Goal: Task Accomplishment & Management: Use online tool/utility

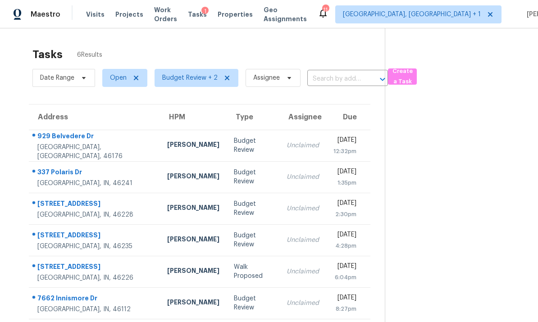
scroll to position [28, 0]
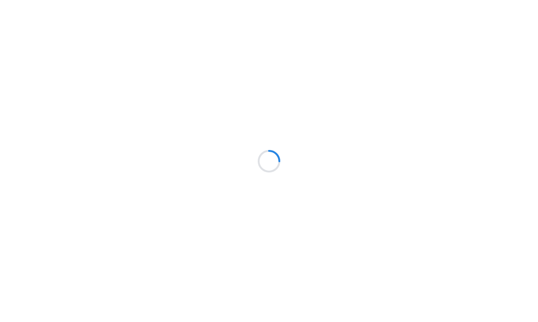
scroll to position [34, 0]
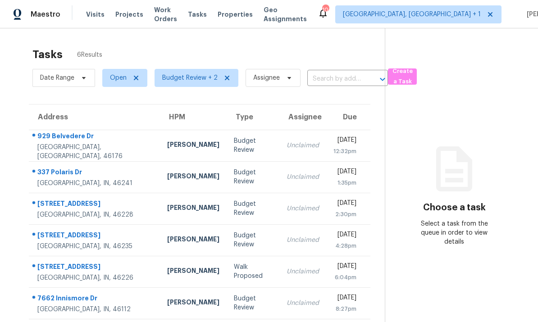
click at [114, 130] on td "929 Belvedere Dr Shelbyville, IN, 46176" at bounding box center [94, 146] width 131 height 32
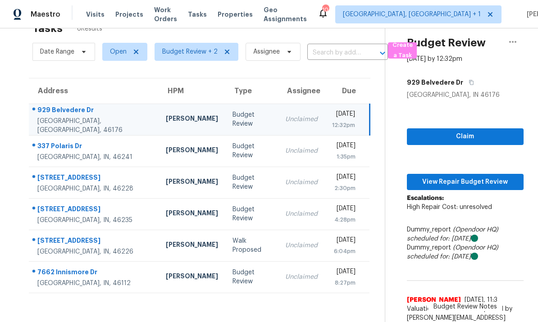
scroll to position [26, 0]
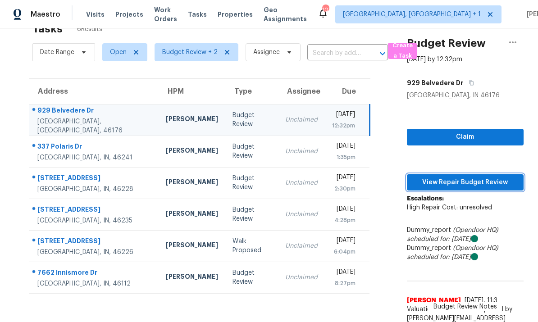
click at [466, 177] on span "View Repair Budget Review" at bounding box center [465, 182] width 102 height 11
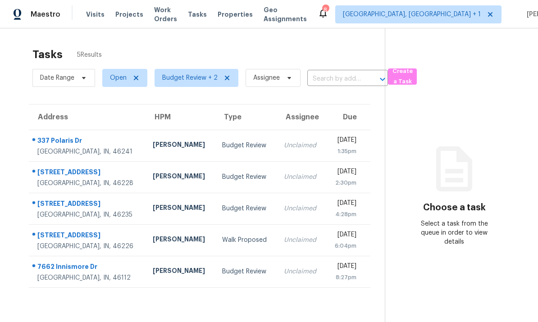
click at [215, 146] on td "Budget Review" at bounding box center [246, 146] width 62 height 32
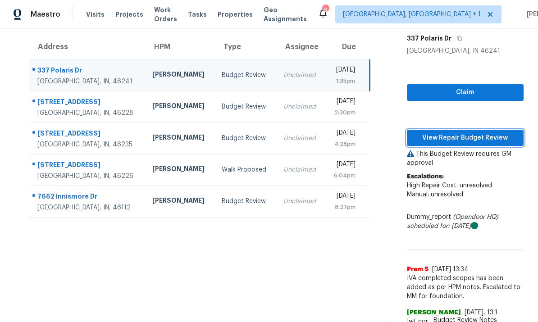
click at [472, 138] on span "View Repair Budget Review" at bounding box center [465, 137] width 102 height 11
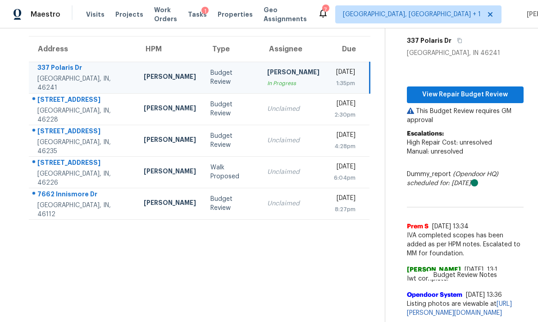
scroll to position [28, 0]
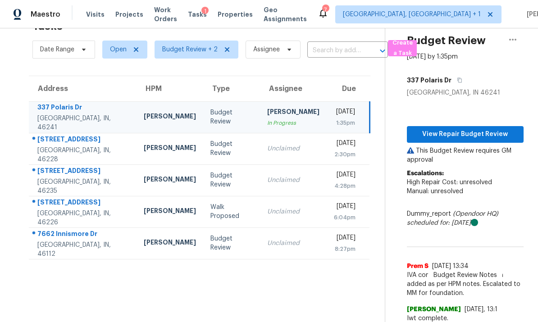
click at [104, 157] on td "[STREET_ADDRESS][PERSON_NAME]" at bounding box center [83, 149] width 108 height 32
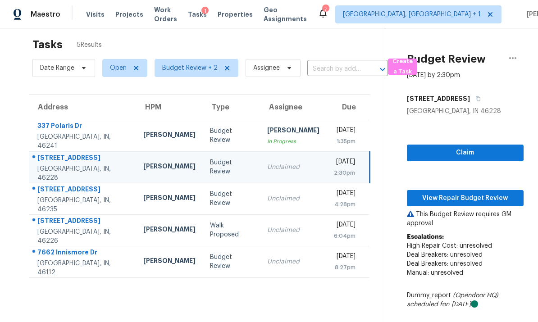
scroll to position [10, 0]
click at [110, 210] on td "[STREET_ADDRESS]" at bounding box center [82, 199] width 107 height 32
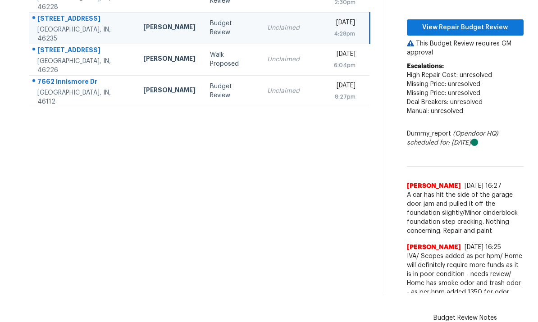
scroll to position [34, 0]
click at [113, 55] on td "7406 E 33rd St Indianapolis, IN, 46226" at bounding box center [82, 59] width 107 height 32
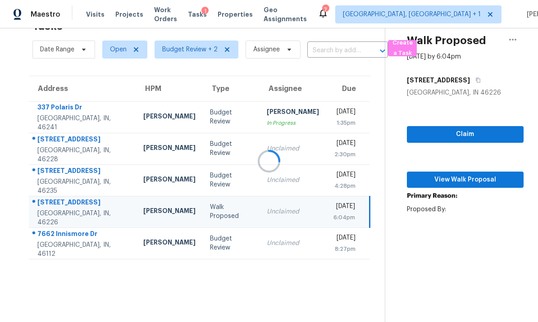
scroll to position [28, 0]
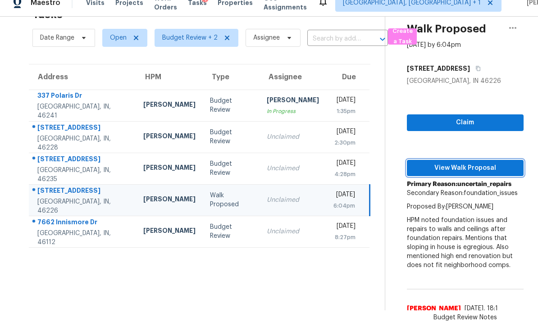
click at [456, 163] on span "View Walk Proposal" at bounding box center [465, 168] width 102 height 11
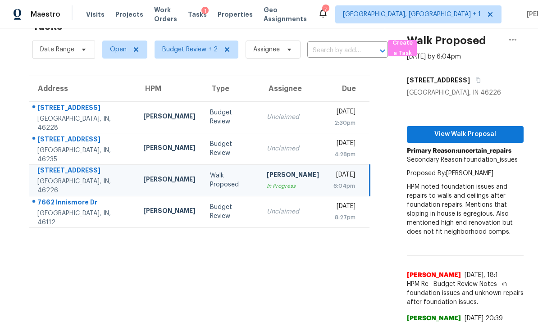
click at [99, 177] on div "[GEOGRAPHIC_DATA], IN, 46226" at bounding box center [82, 186] width 91 height 18
click at [515, 34] on icon "button" at bounding box center [512, 39] width 11 height 11
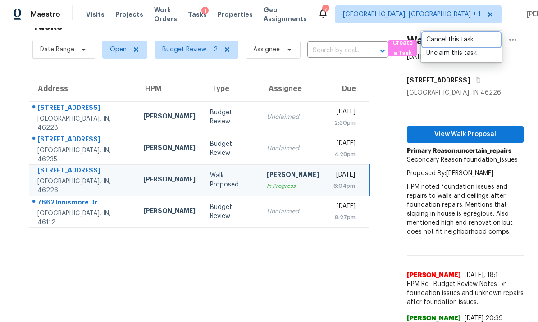
click at [465, 35] on div "Cancel this task" at bounding box center [461, 39] width 70 height 9
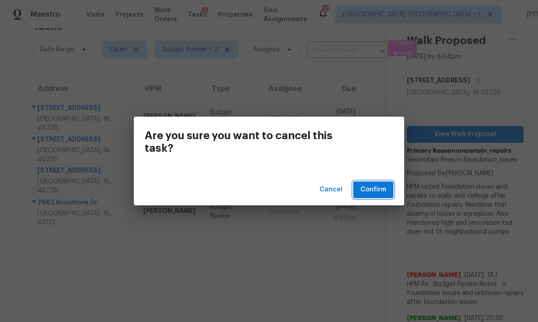
click at [373, 192] on span "Confirm" at bounding box center [373, 189] width 26 height 11
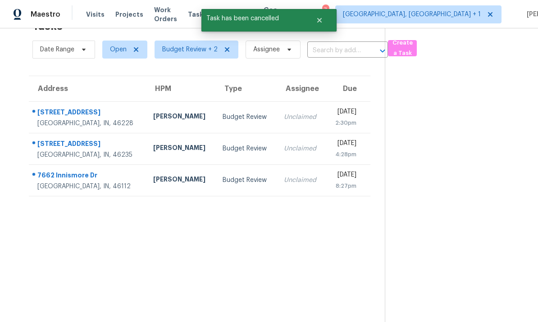
click at [113, 182] on div "[GEOGRAPHIC_DATA], IN, 46112" at bounding box center [87, 186] width 101 height 9
